Goal: Information Seeking & Learning: Learn about a topic

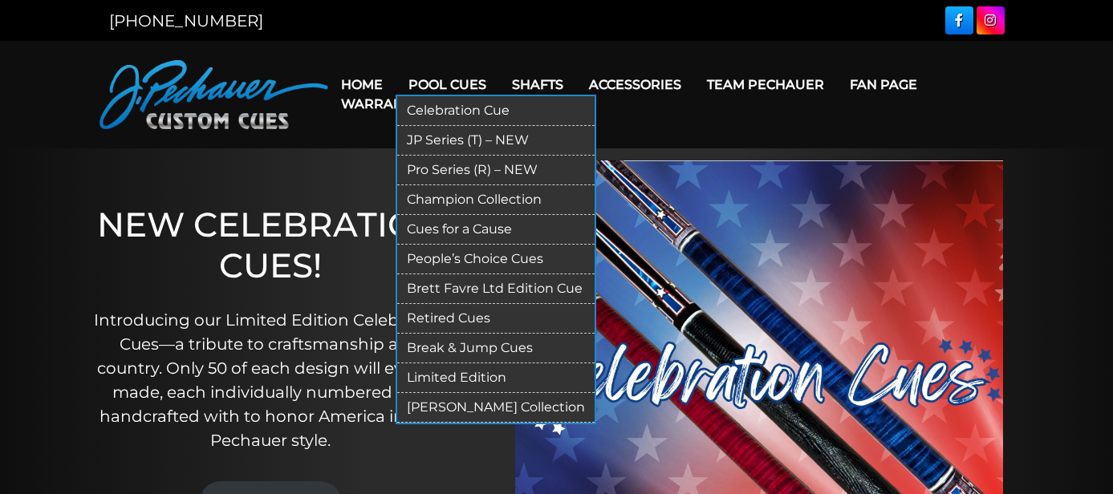
click at [459, 325] on link "Retired Cues" at bounding box center [495, 319] width 197 height 30
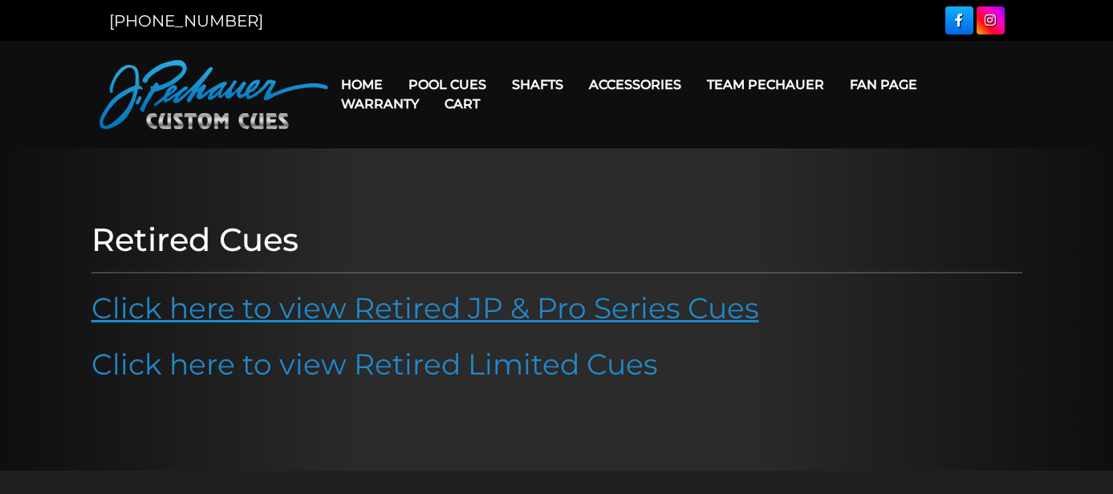
click at [449, 302] on link "Click here to view Retired JP & Pro Series Cues" at bounding box center [425, 307] width 668 height 35
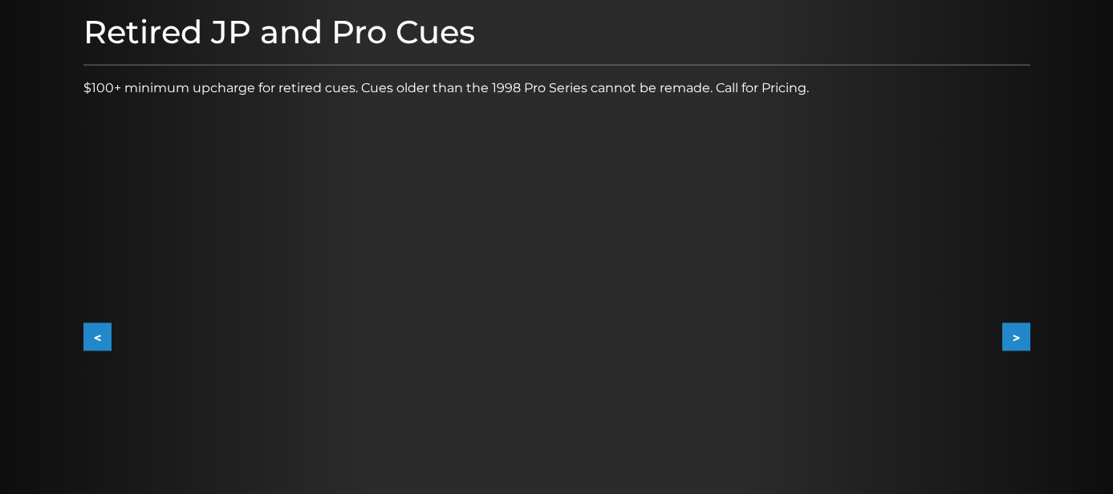
scroll to position [201, 0]
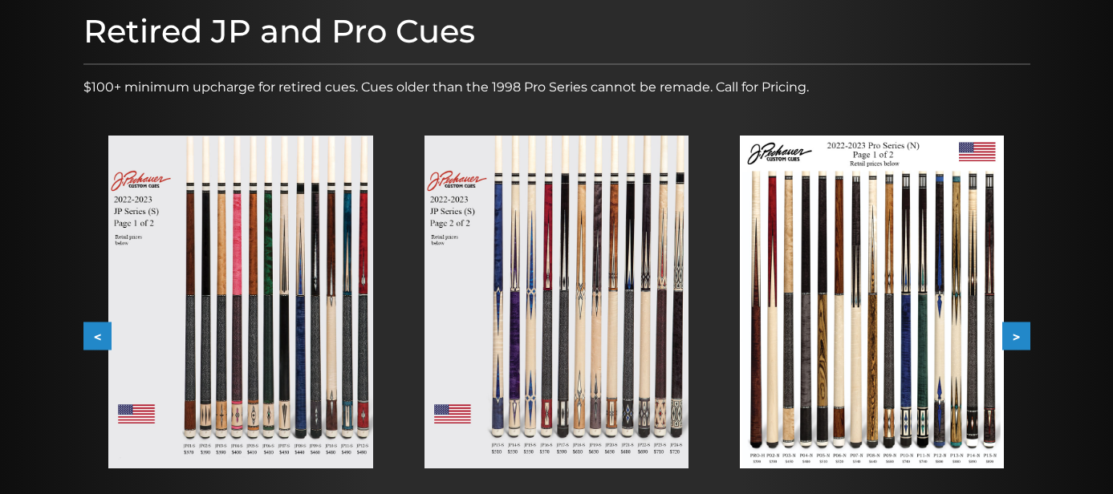
click at [217, 351] on img at bounding box center [240, 302] width 264 height 333
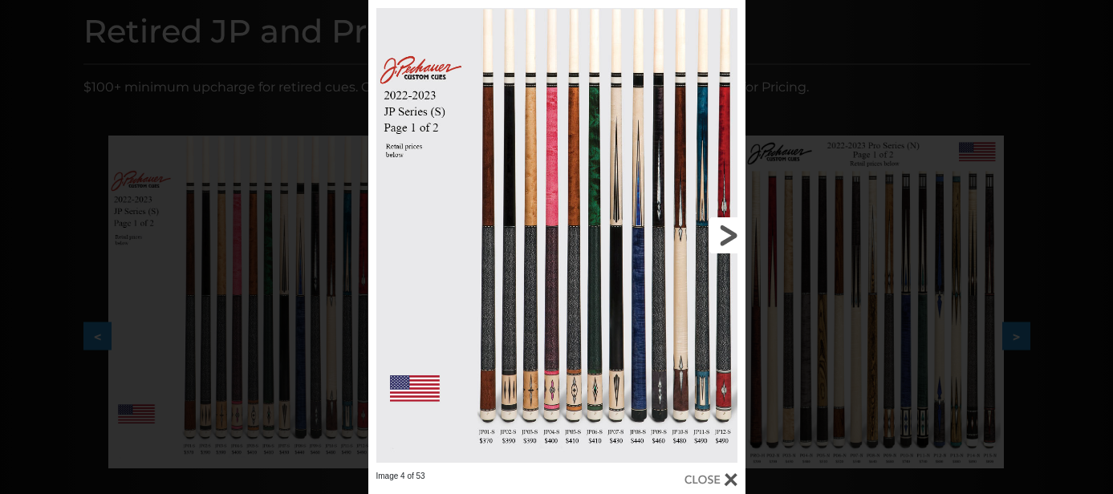
click at [721, 238] on link at bounding box center [660, 235] width 170 height 471
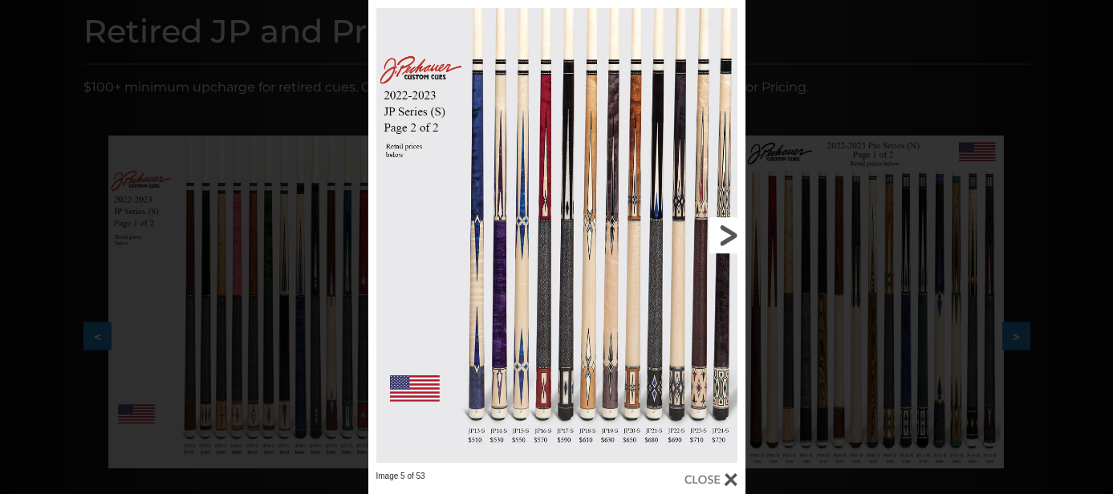
click at [721, 238] on link at bounding box center [660, 235] width 170 height 471
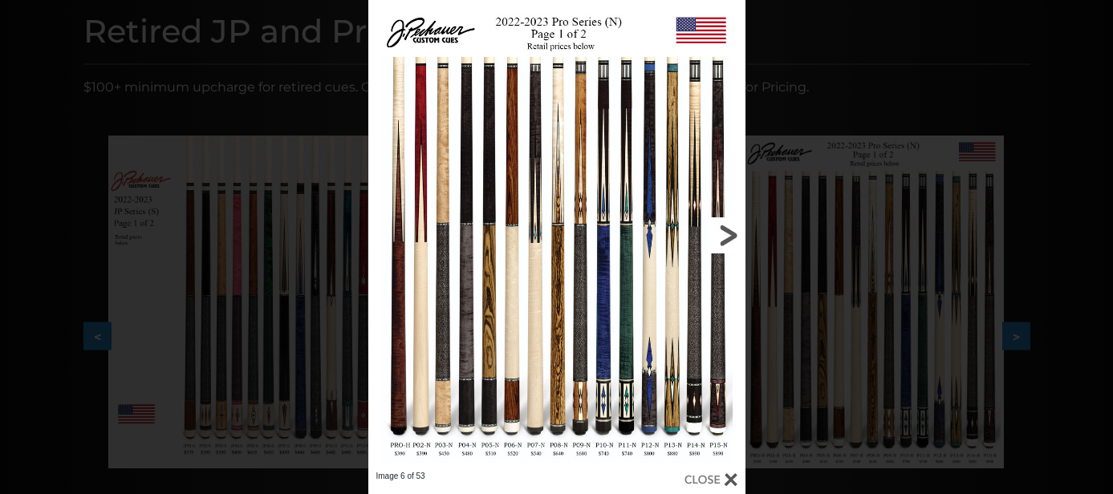
click at [729, 231] on link at bounding box center [660, 235] width 170 height 471
